Goal: Find contact information: Find contact information

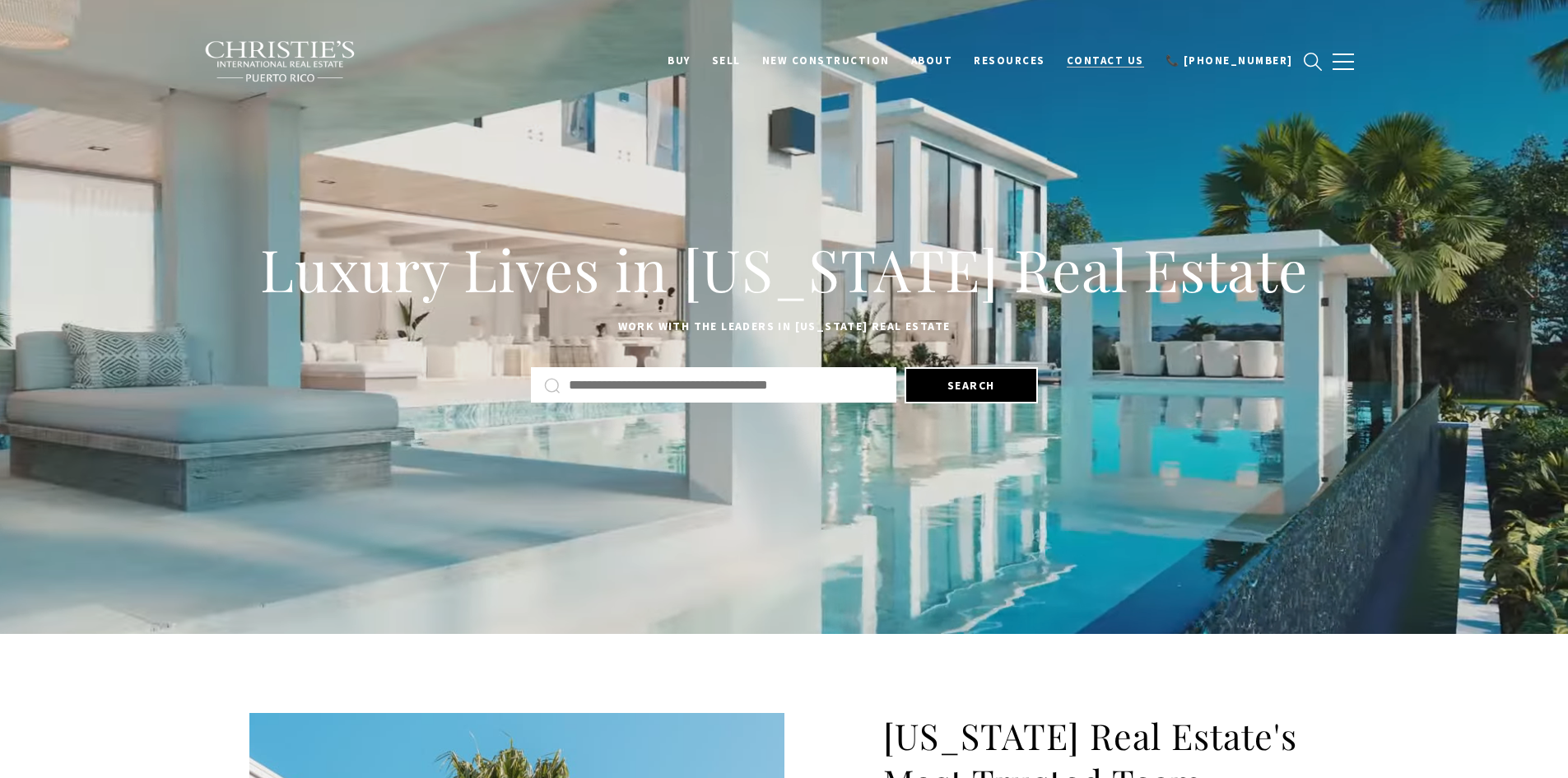
click at [1122, 56] on span "Contact Us" at bounding box center [1105, 60] width 78 height 14
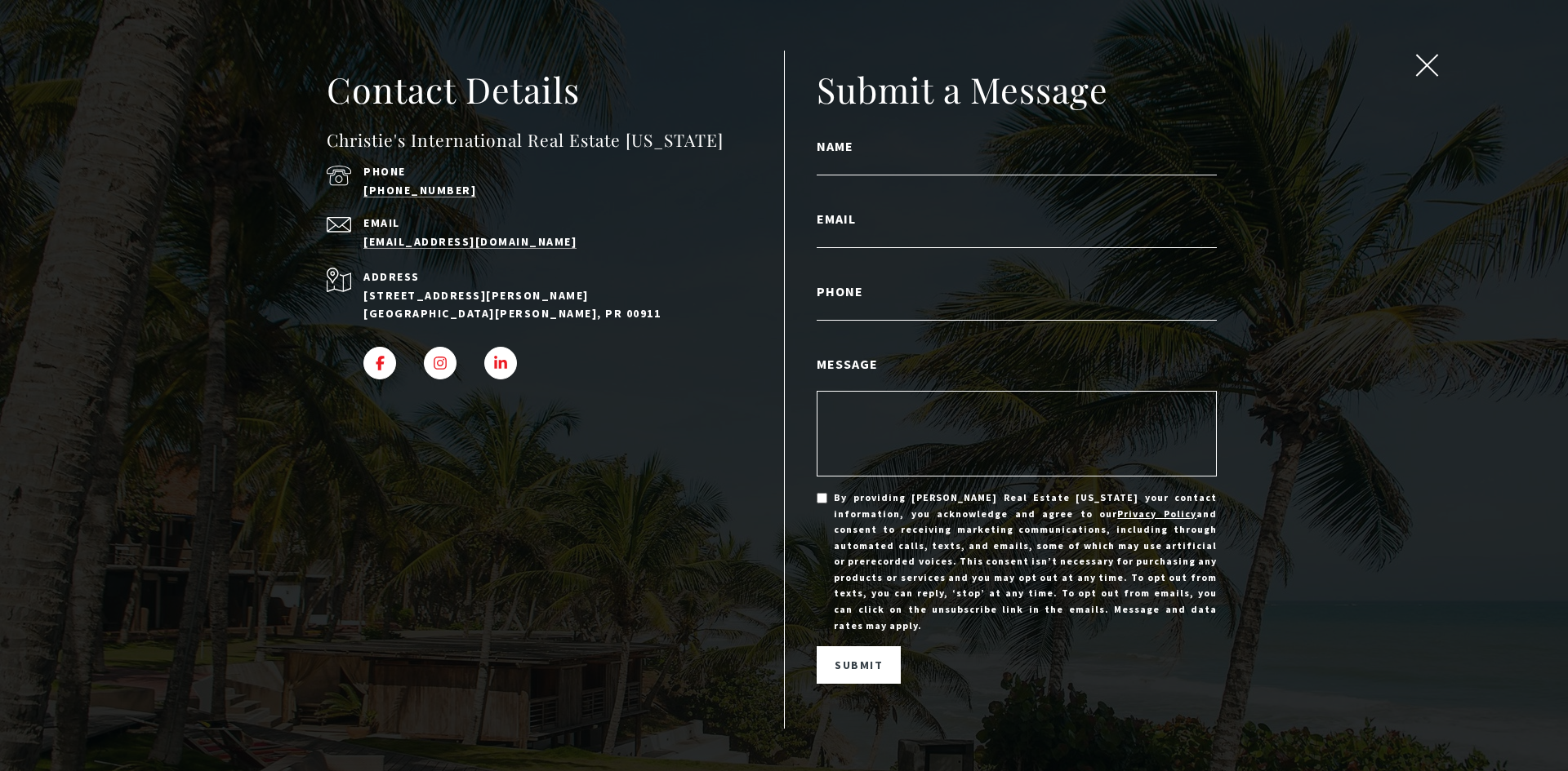
click at [1429, 63] on span "close modal" at bounding box center [1426, 66] width 21 height 21
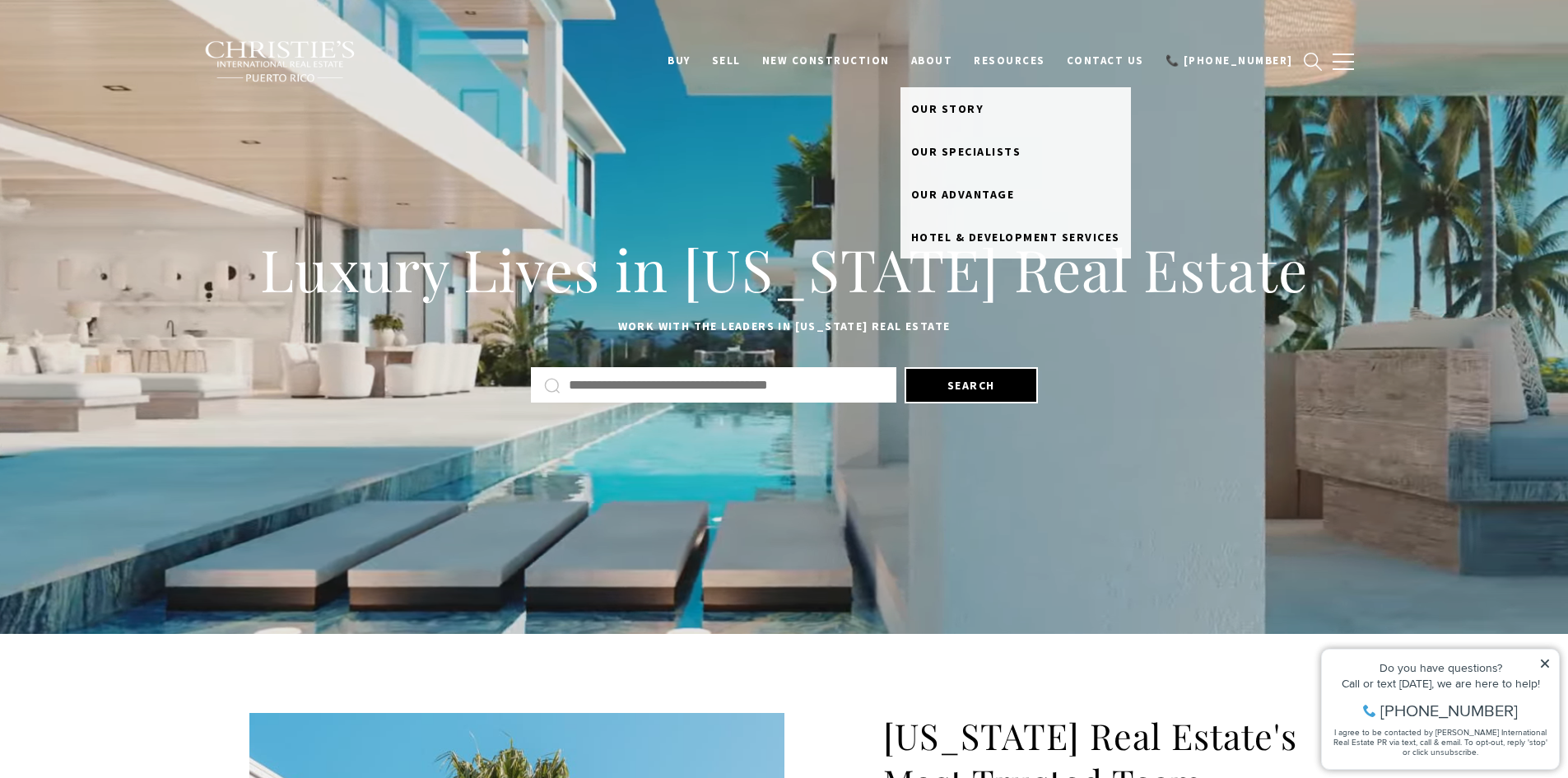
click at [957, 59] on link "About" at bounding box center [931, 61] width 63 height 31
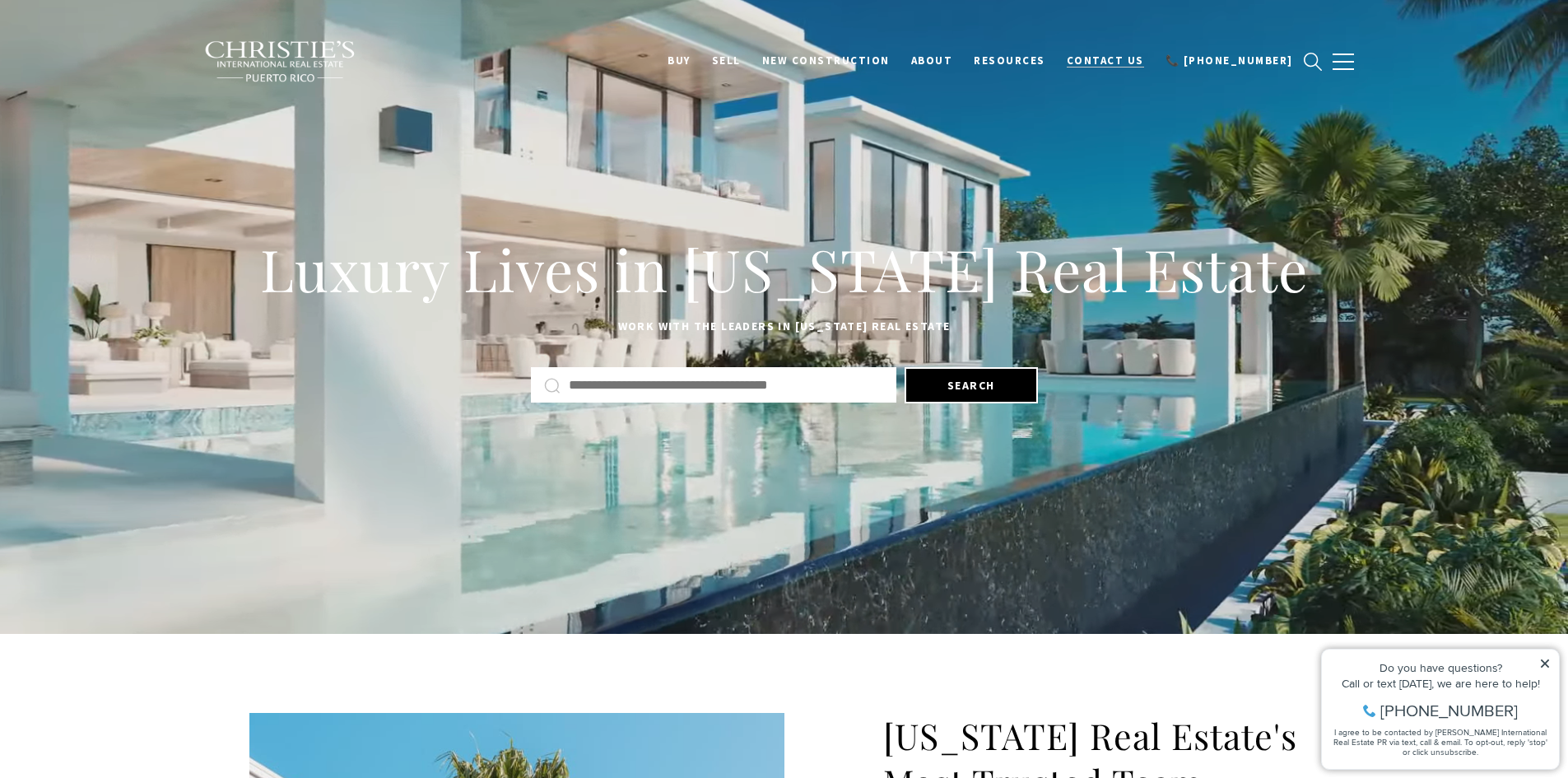
click at [1124, 57] on span "Contact Us" at bounding box center [1105, 60] width 78 height 14
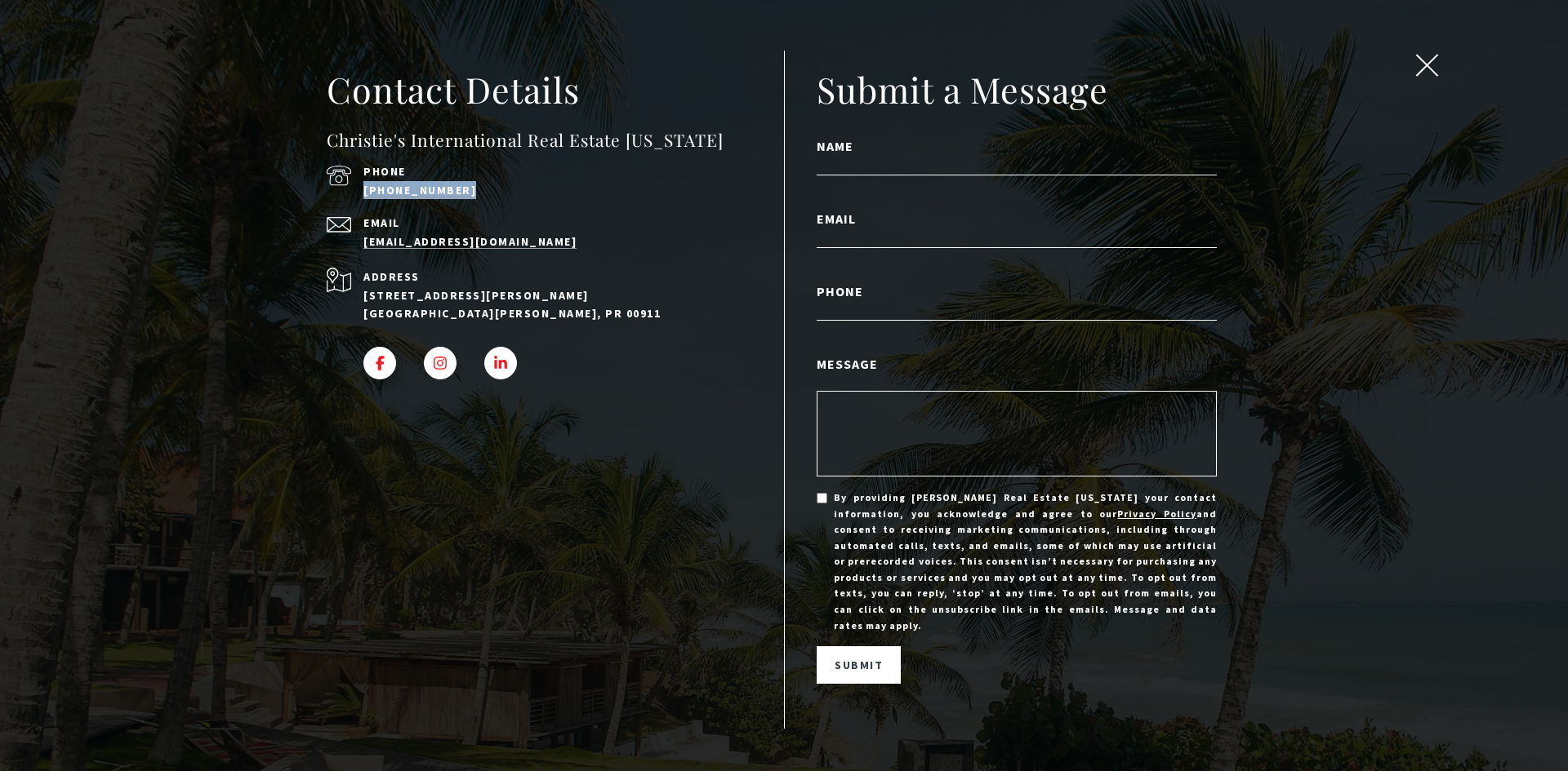
drag, startPoint x: 477, startPoint y: 199, endPoint x: 355, endPoint y: 205, distance: 122.1
click at [355, 199] on div "Phone [PHONE_NUMBER]" at bounding box center [532, 182] width 412 height 34
copy link "[PHONE_NUMBER]"
click at [1423, 33] on div "Contact Details Christie's International Real Estate [US_STATE] Phone [PHONE_NU…" at bounding box center [784, 386] width 1568 height 771
click at [1432, 59] on span "close modal" at bounding box center [1426, 66] width 21 height 21
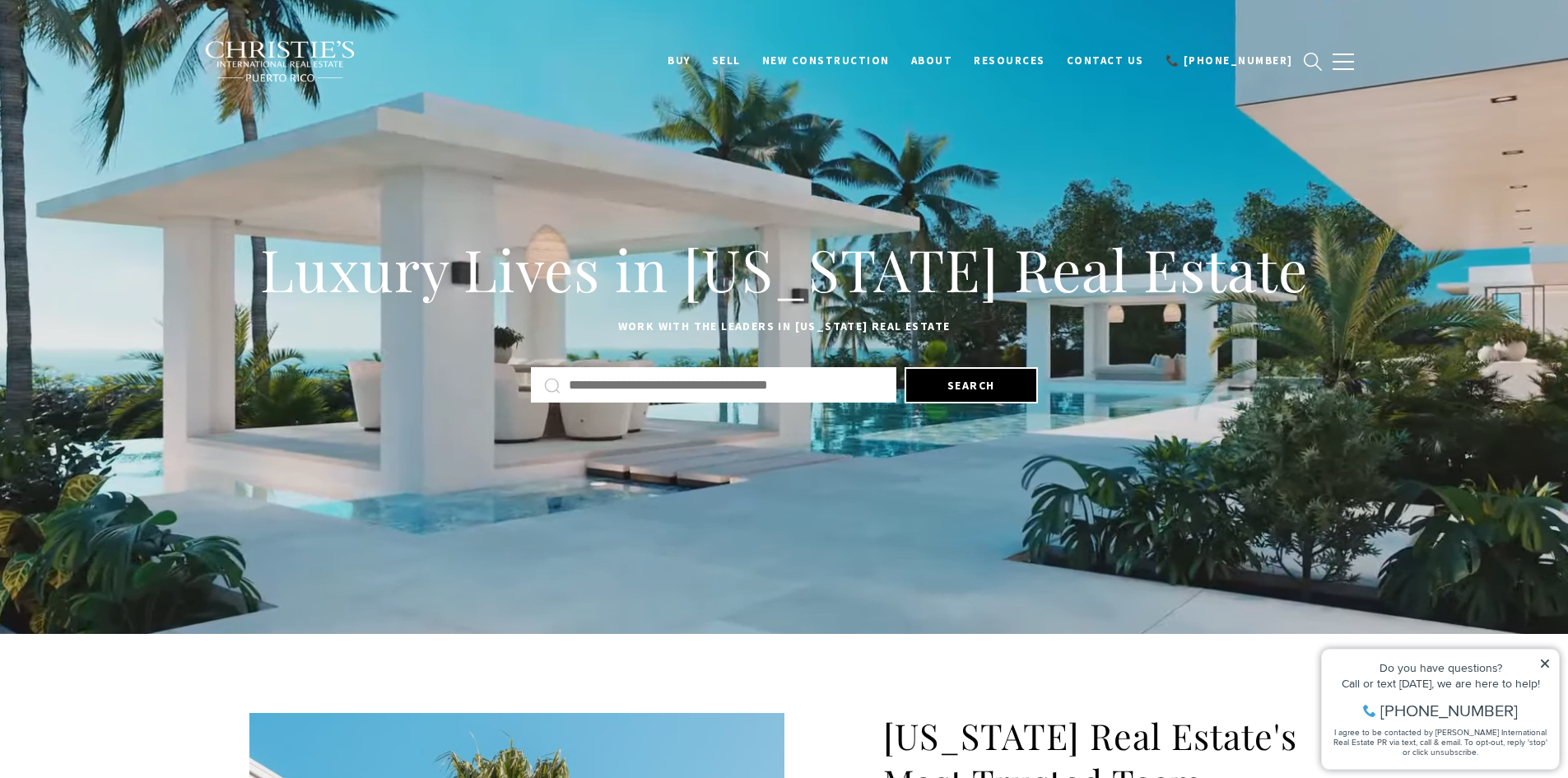
click at [1543, 666] on icon at bounding box center [1545, 663] width 8 height 8
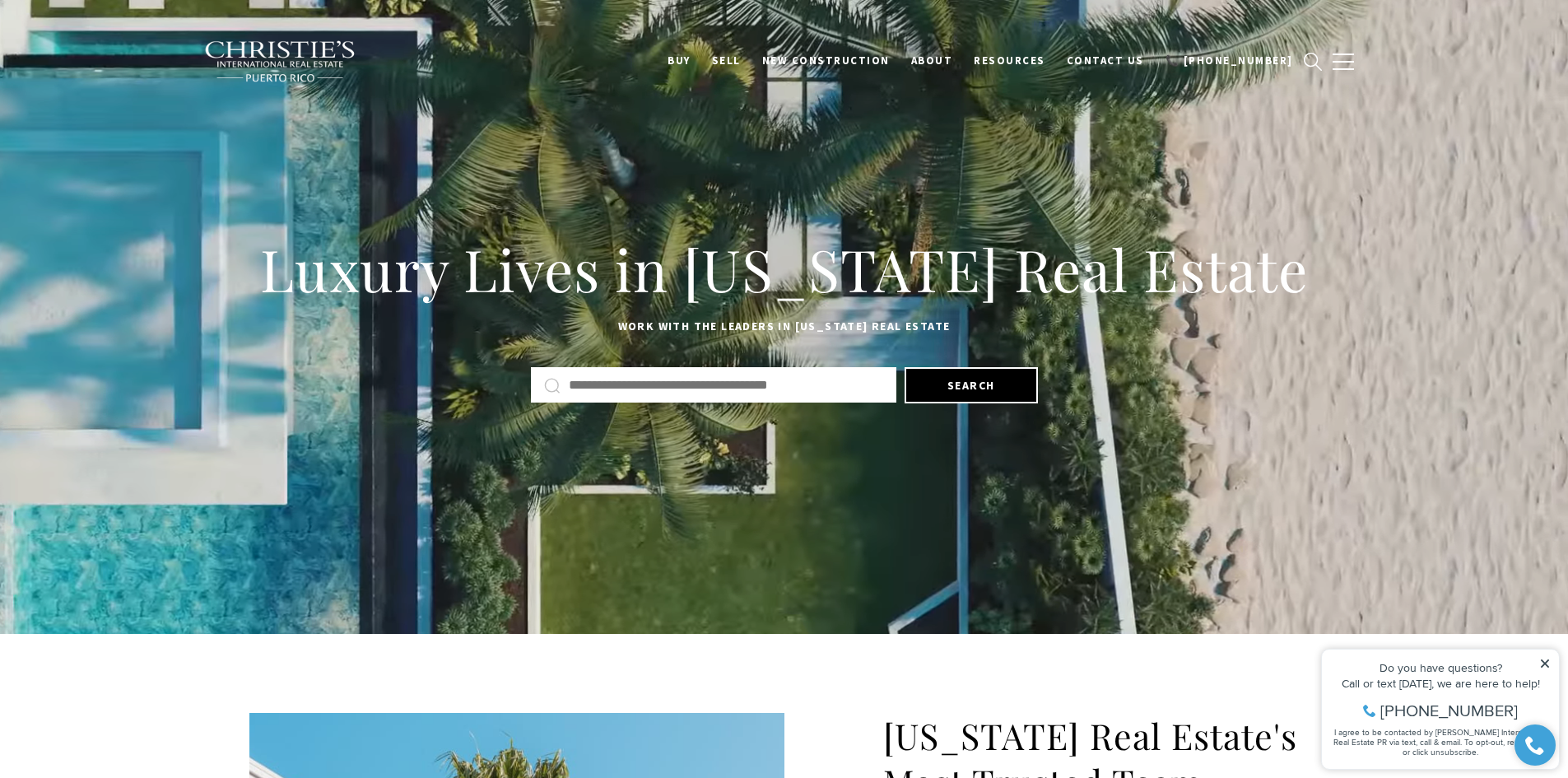
drag, startPoint x: 1544, startPoint y: 661, endPoint x: 2858, endPoint y: 1315, distance: 1467.8
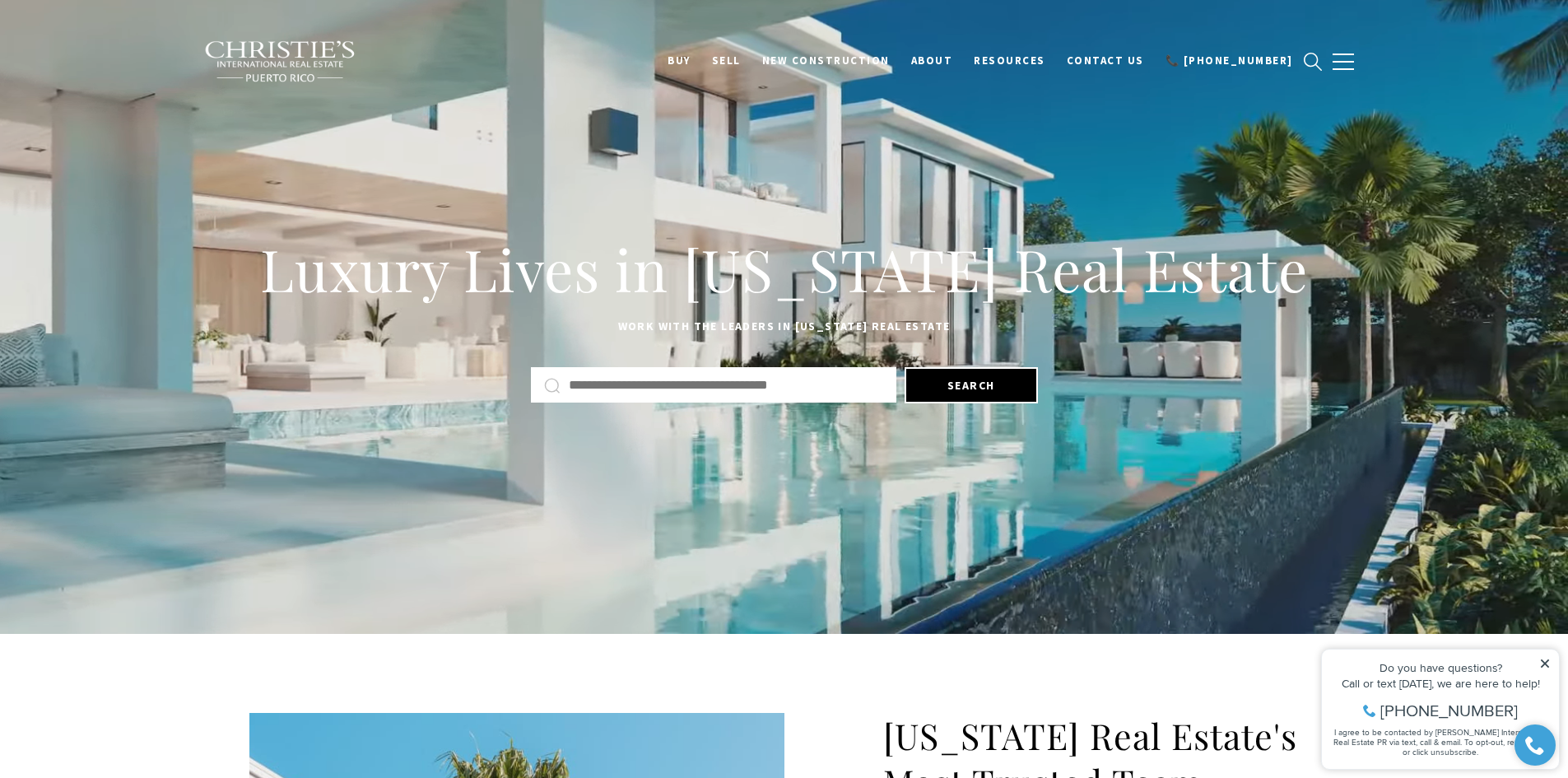
click at [1544, 661] on icon at bounding box center [1545, 663] width 12 height 12
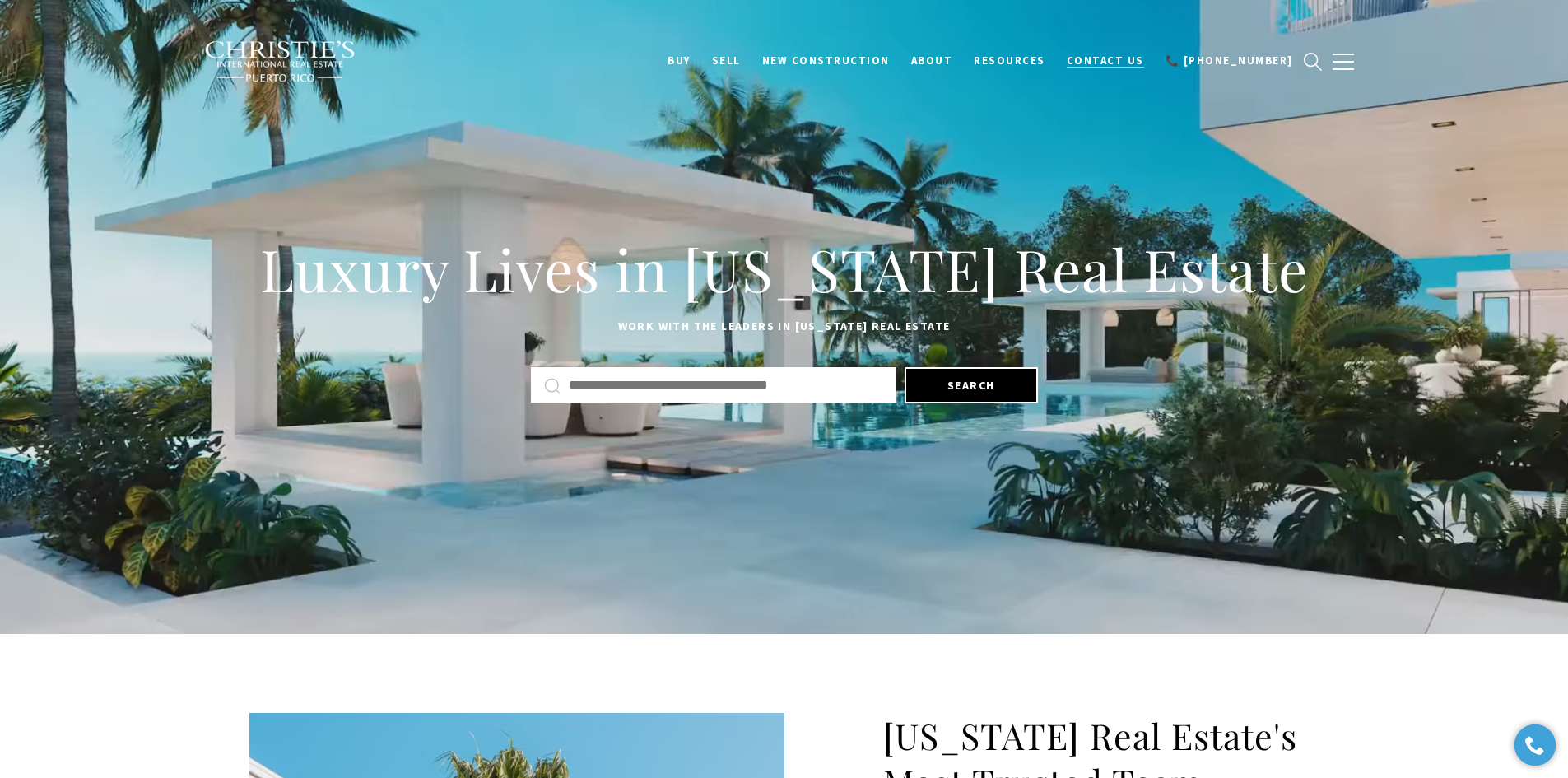
click at [1142, 66] on span "Contact Us" at bounding box center [1105, 60] width 78 height 14
